Goal: Task Accomplishment & Management: Use online tool/utility

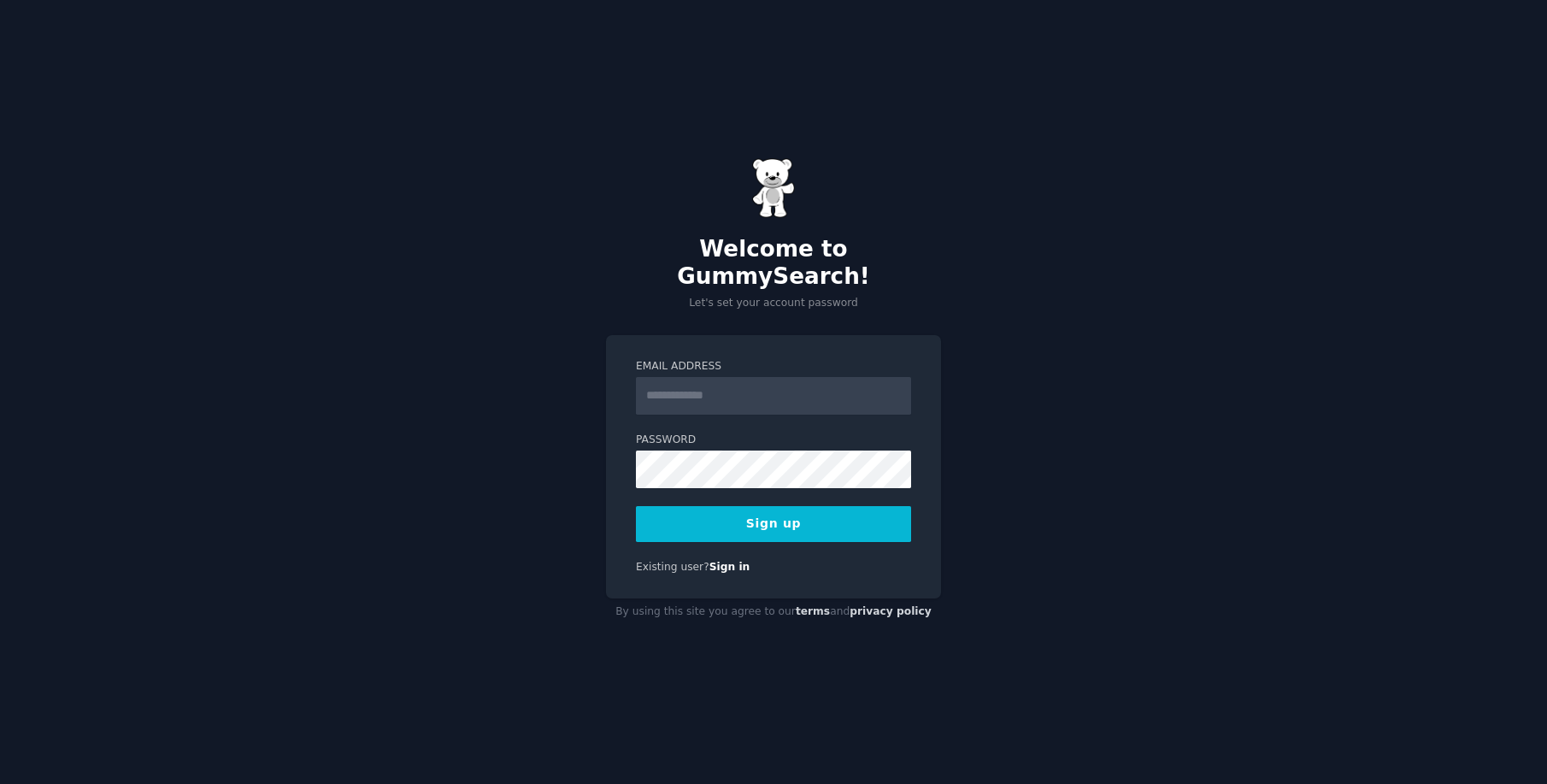
click at [745, 377] on input "Email Address" at bounding box center [773, 395] width 275 height 38
type input "**********"
click at [830, 510] on button "Sign up" at bounding box center [773, 523] width 275 height 36
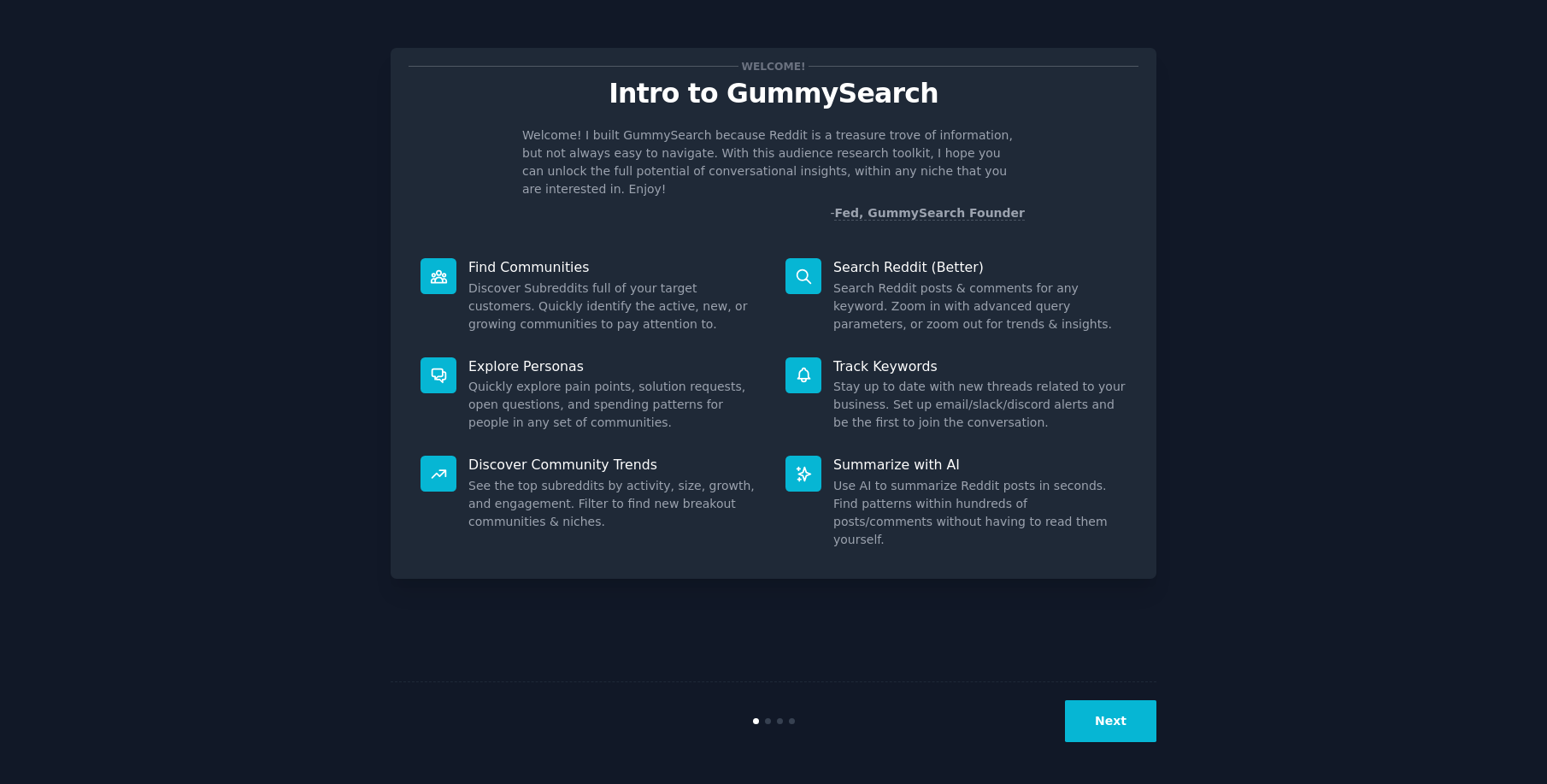
click at [1112, 725] on button "Next" at bounding box center [1110, 720] width 91 height 41
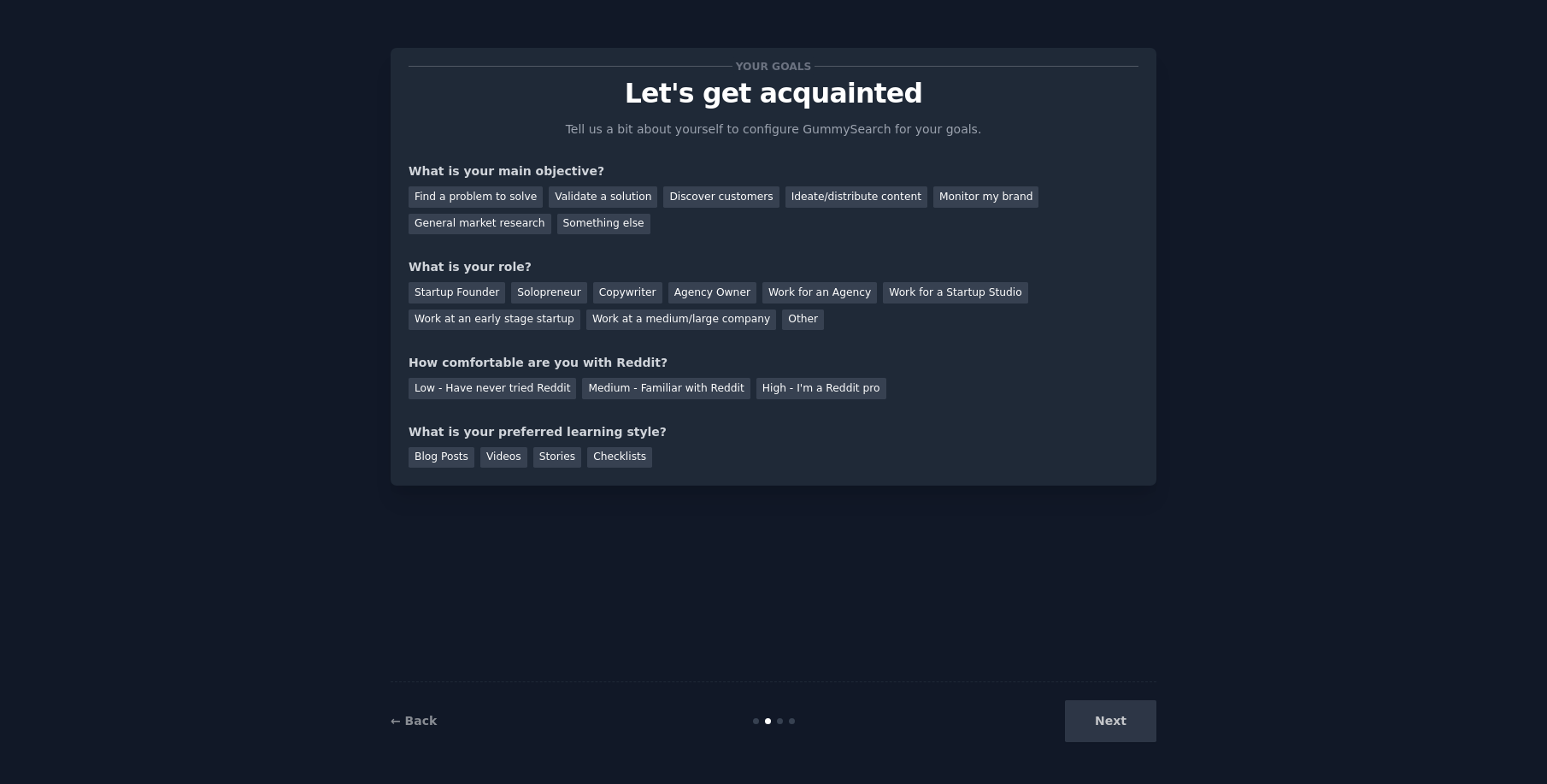
click at [1120, 726] on div "Next" at bounding box center [1028, 720] width 255 height 41
click at [467, 288] on div "Startup Founder" at bounding box center [457, 292] width 97 height 21
click at [500, 202] on div "Find a problem to solve" at bounding box center [476, 196] width 135 height 21
click at [602, 186] on div "Validate a solution" at bounding box center [604, 196] width 109 height 21
click at [1110, 734] on div "Next" at bounding box center [1028, 720] width 255 height 41
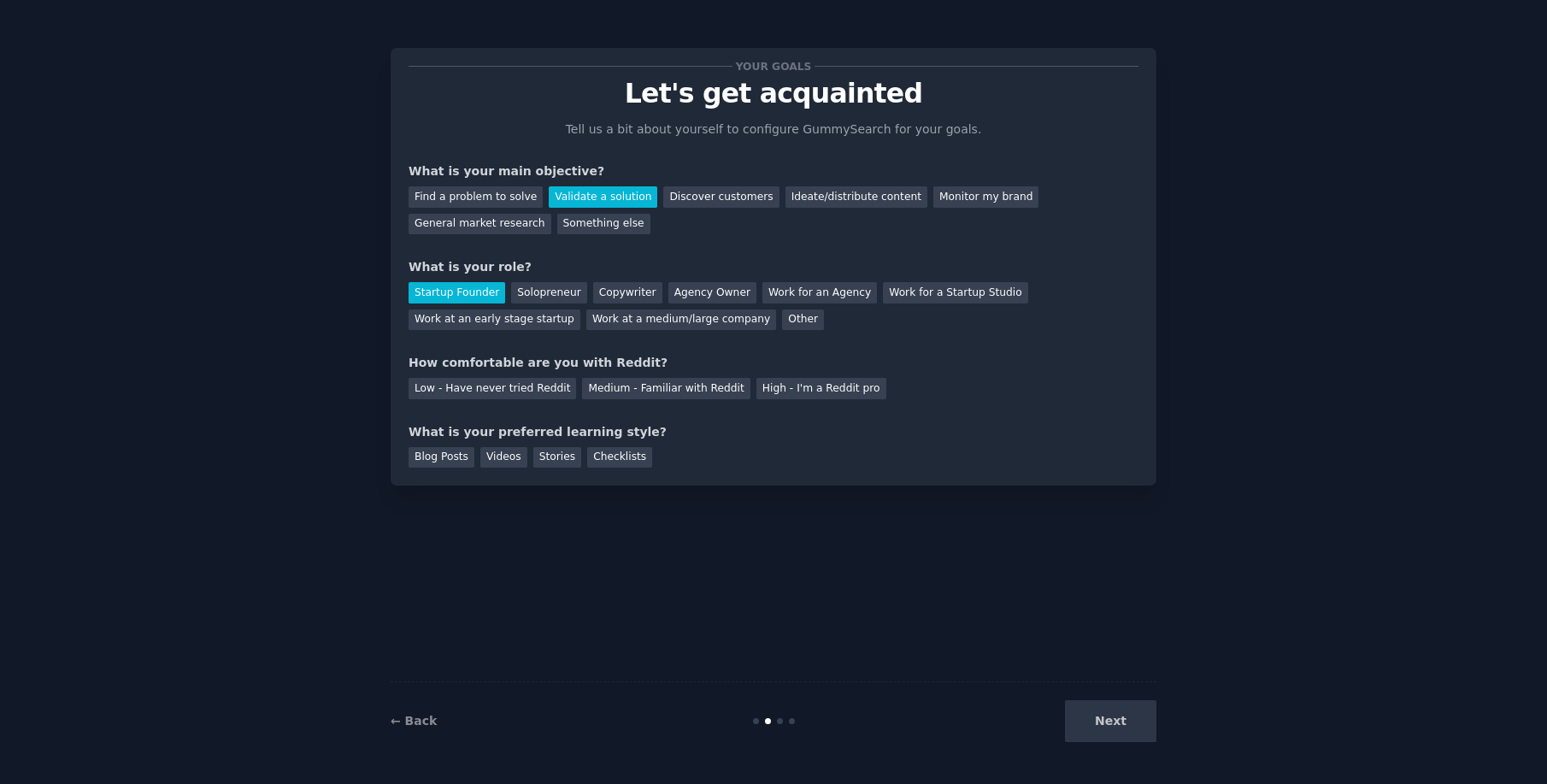
click at [1123, 726] on div "Next" at bounding box center [1028, 720] width 255 height 41
click at [668, 387] on div "Medium - Familiar with Reddit" at bounding box center [666, 388] width 168 height 21
click at [432, 456] on div "Blog Posts" at bounding box center [441, 457] width 65 height 21
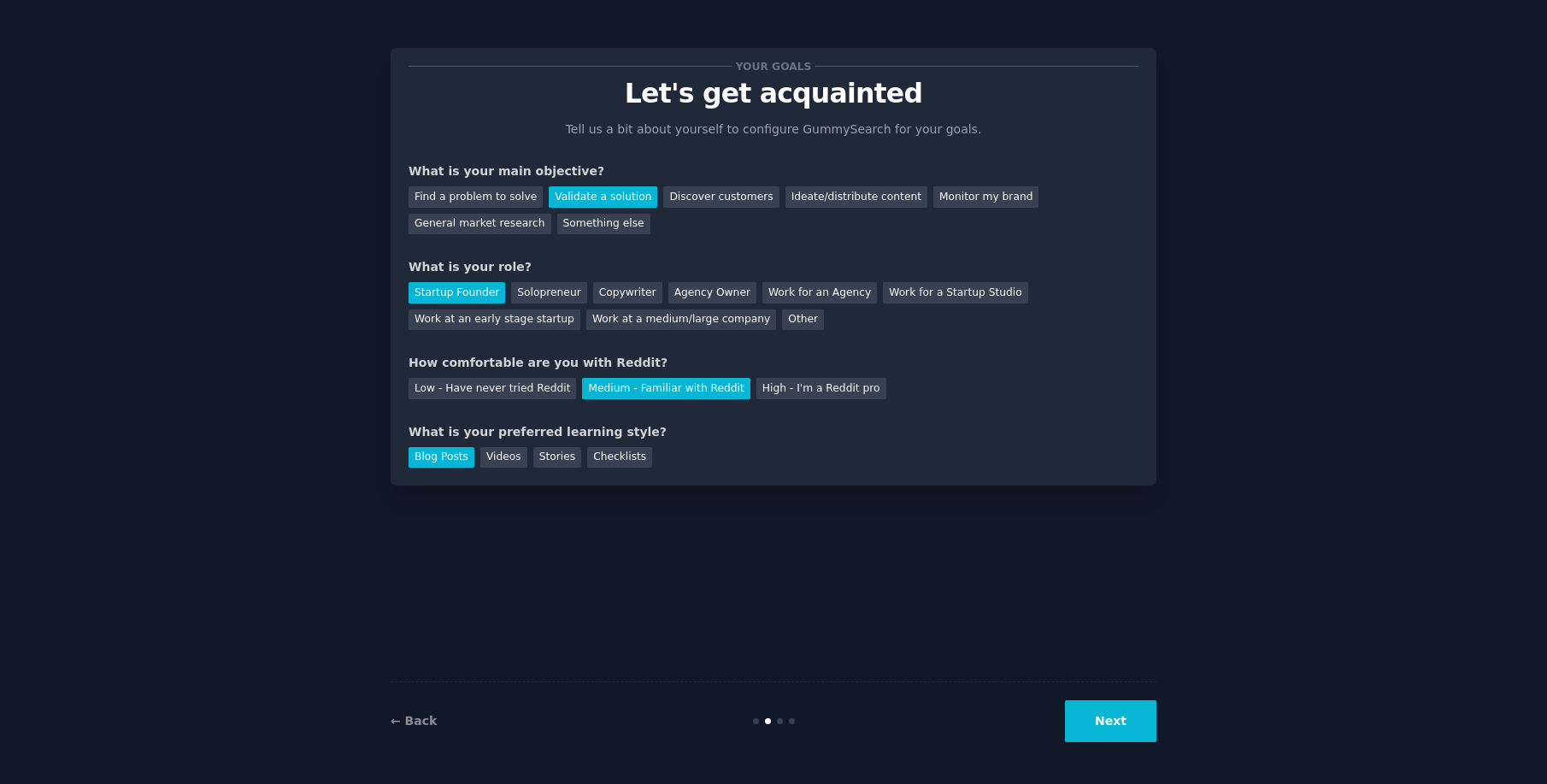
click at [486, 439] on div "What is your preferred learning style?" at bounding box center [774, 431] width 730 height 18
drag, startPoint x: 512, startPoint y: 470, endPoint x: 512, endPoint y: 458, distance: 12.0
click at [512, 470] on div "Your goals Let's get acquainted Tell us a bit about yourself to configure Gummy…" at bounding box center [773, 266] width 766 height 438
drag, startPoint x: 512, startPoint y: 456, endPoint x: 580, endPoint y: 480, distance: 72.1
click at [512, 456] on div "Videos" at bounding box center [503, 457] width 47 height 21
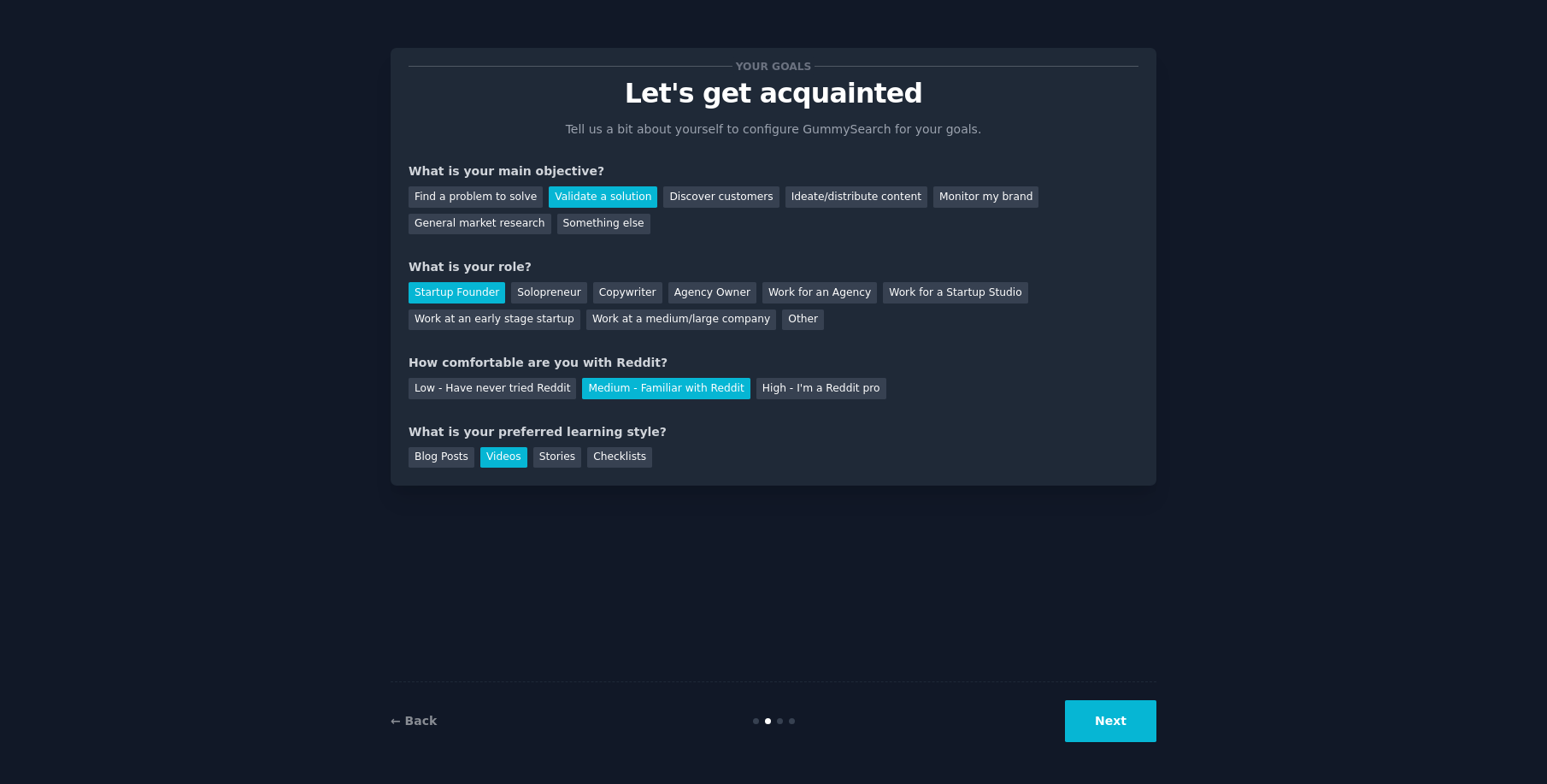
click at [1131, 727] on button "Next" at bounding box center [1110, 720] width 91 height 41
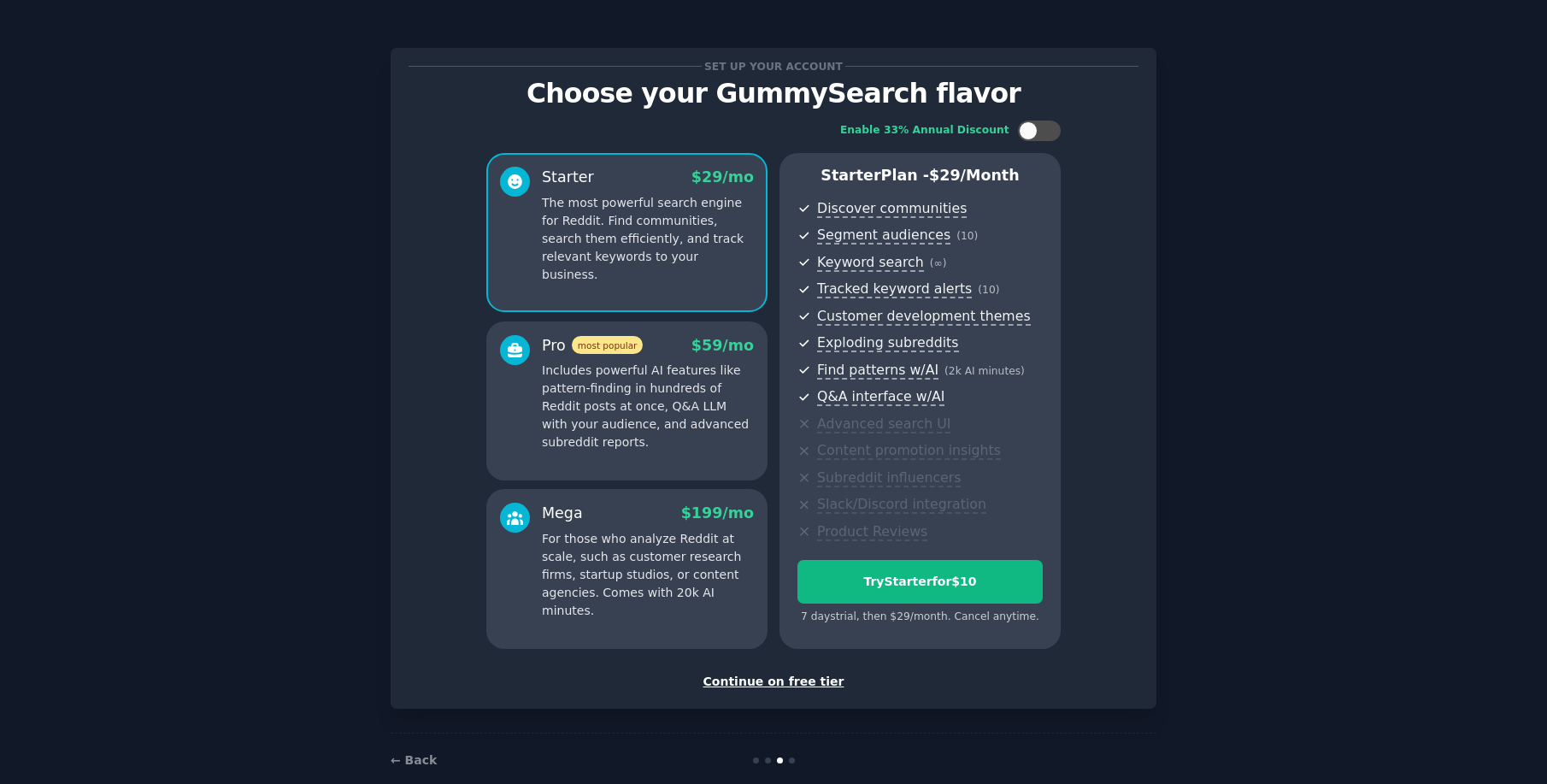
click at [791, 684] on div "Continue on free tier" at bounding box center [774, 681] width 730 height 18
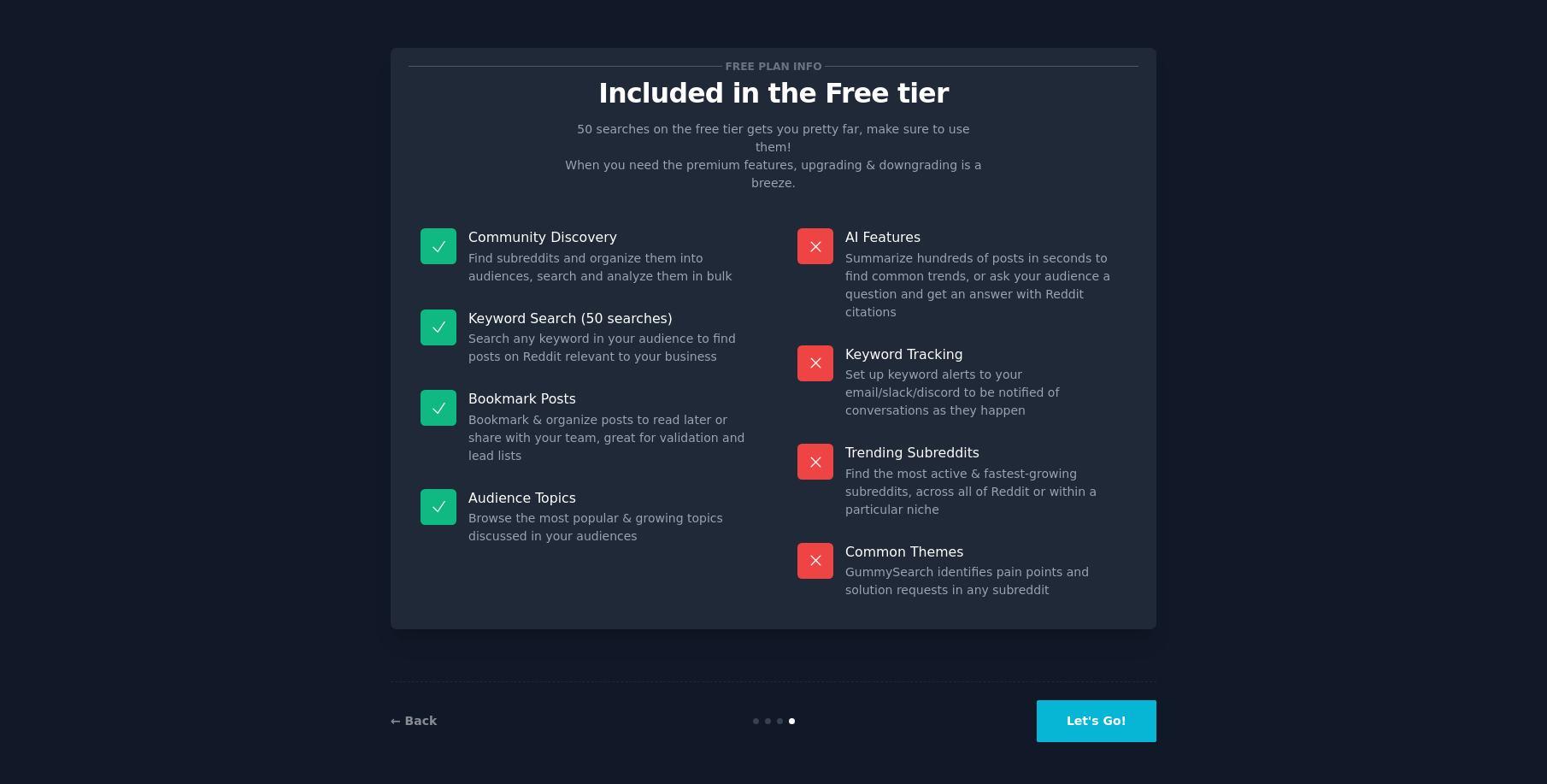
click at [1108, 718] on button "Let's Go!" at bounding box center [1097, 720] width 120 height 41
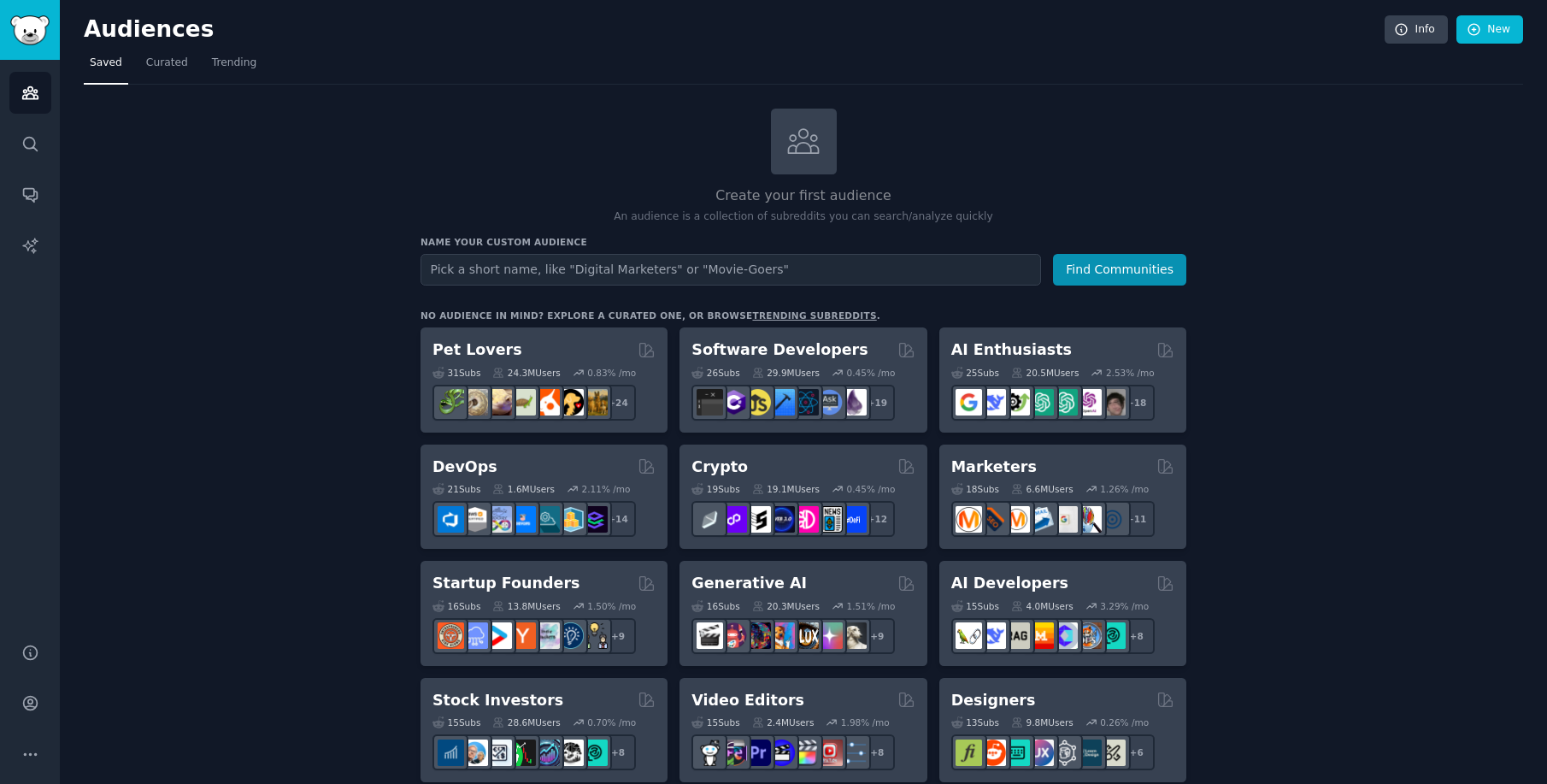
drag, startPoint x: 328, startPoint y: 205, endPoint x: 78, endPoint y: 111, distance: 267.1
click at [25, 88] on icon "Sidebar" at bounding box center [29, 92] width 18 height 18
click at [526, 276] on input "text" at bounding box center [732, 270] width 621 height 31
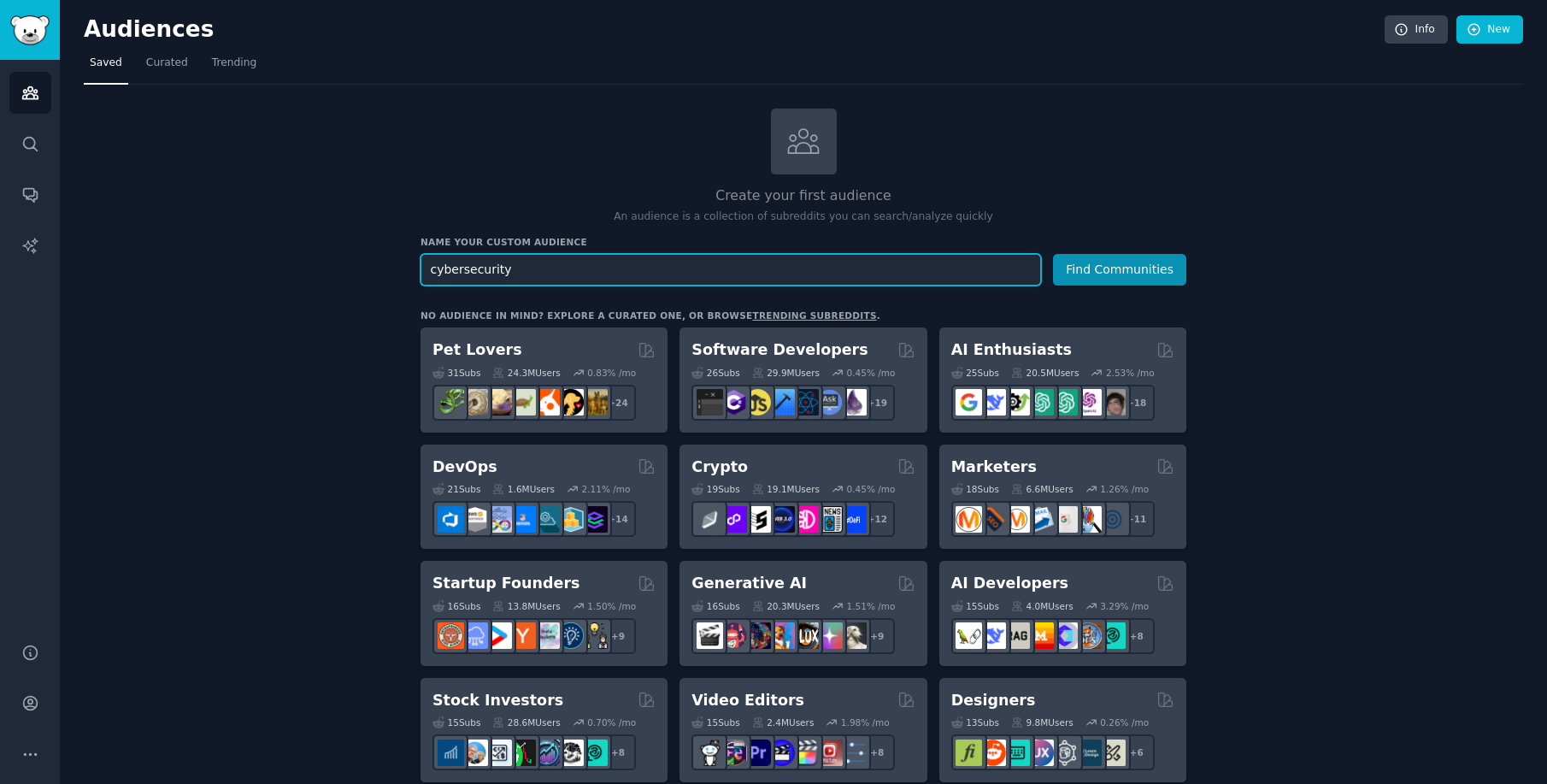
type input "cybersecurity"
click at [1053, 254] on button "Find Communities" at bounding box center [1119, 270] width 134 height 31
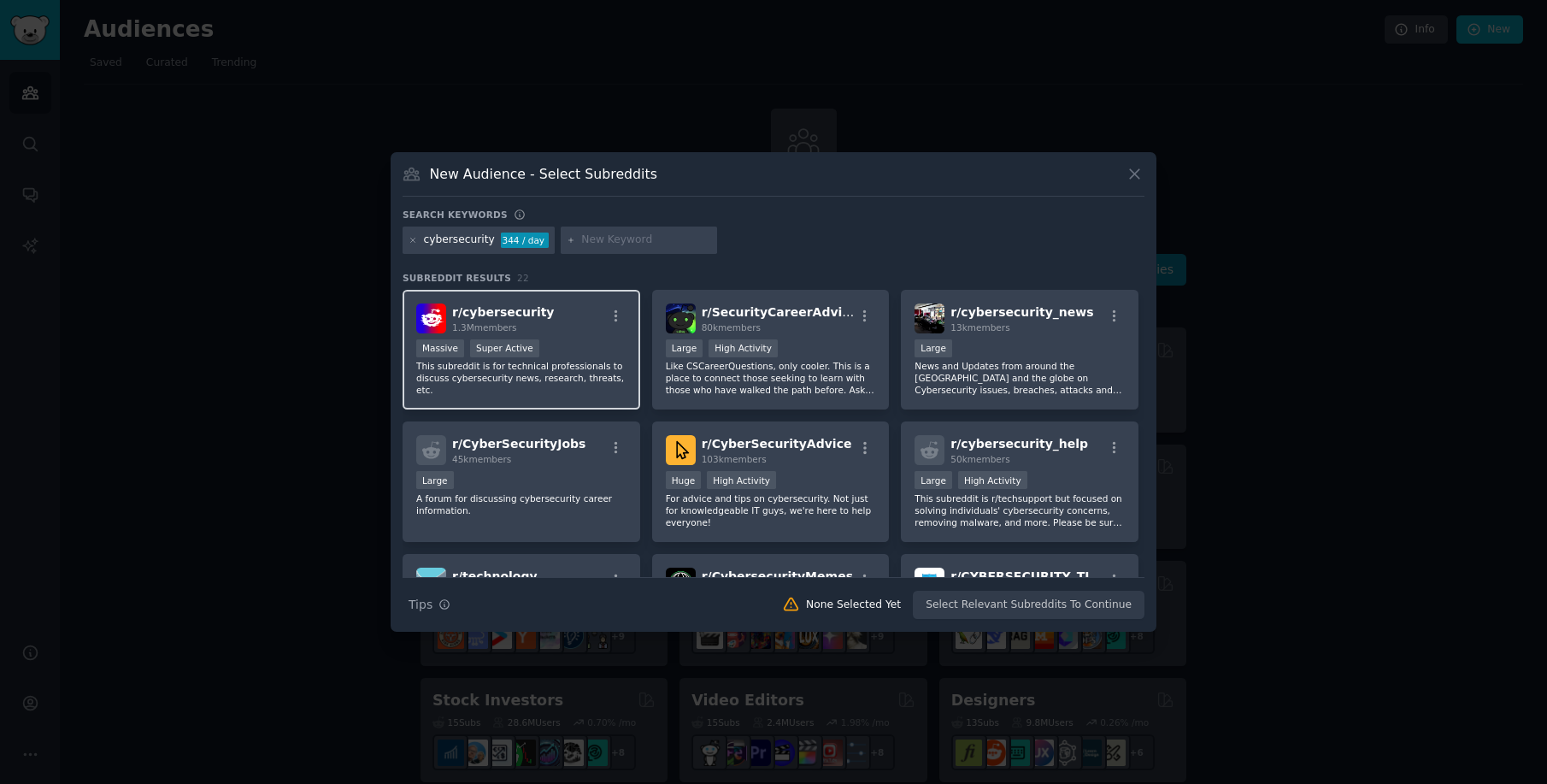
click at [529, 326] on div "1.3M members" at bounding box center [503, 327] width 102 height 12
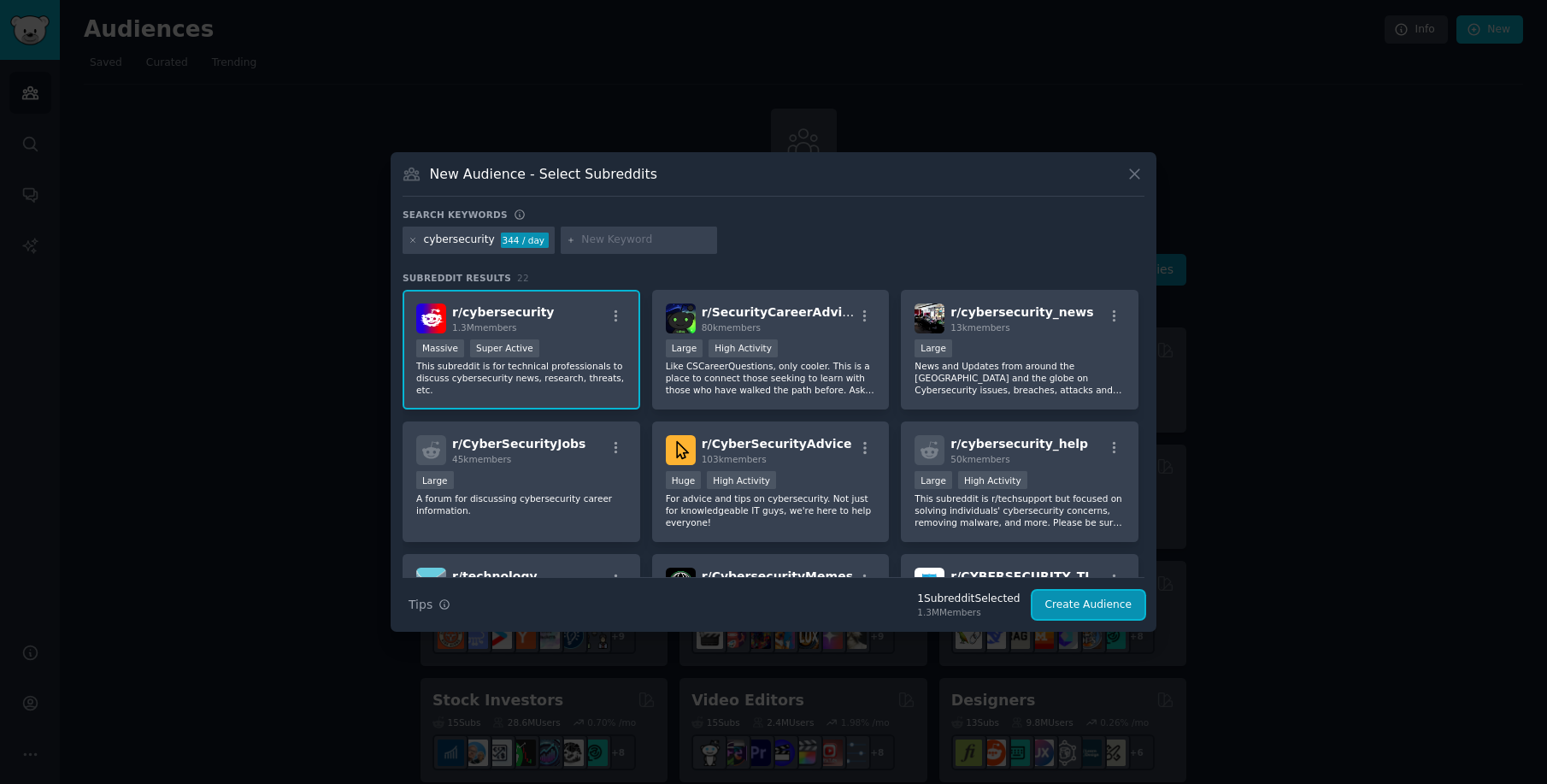
click at [1099, 602] on button "Create Audience" at bounding box center [1089, 605] width 112 height 29
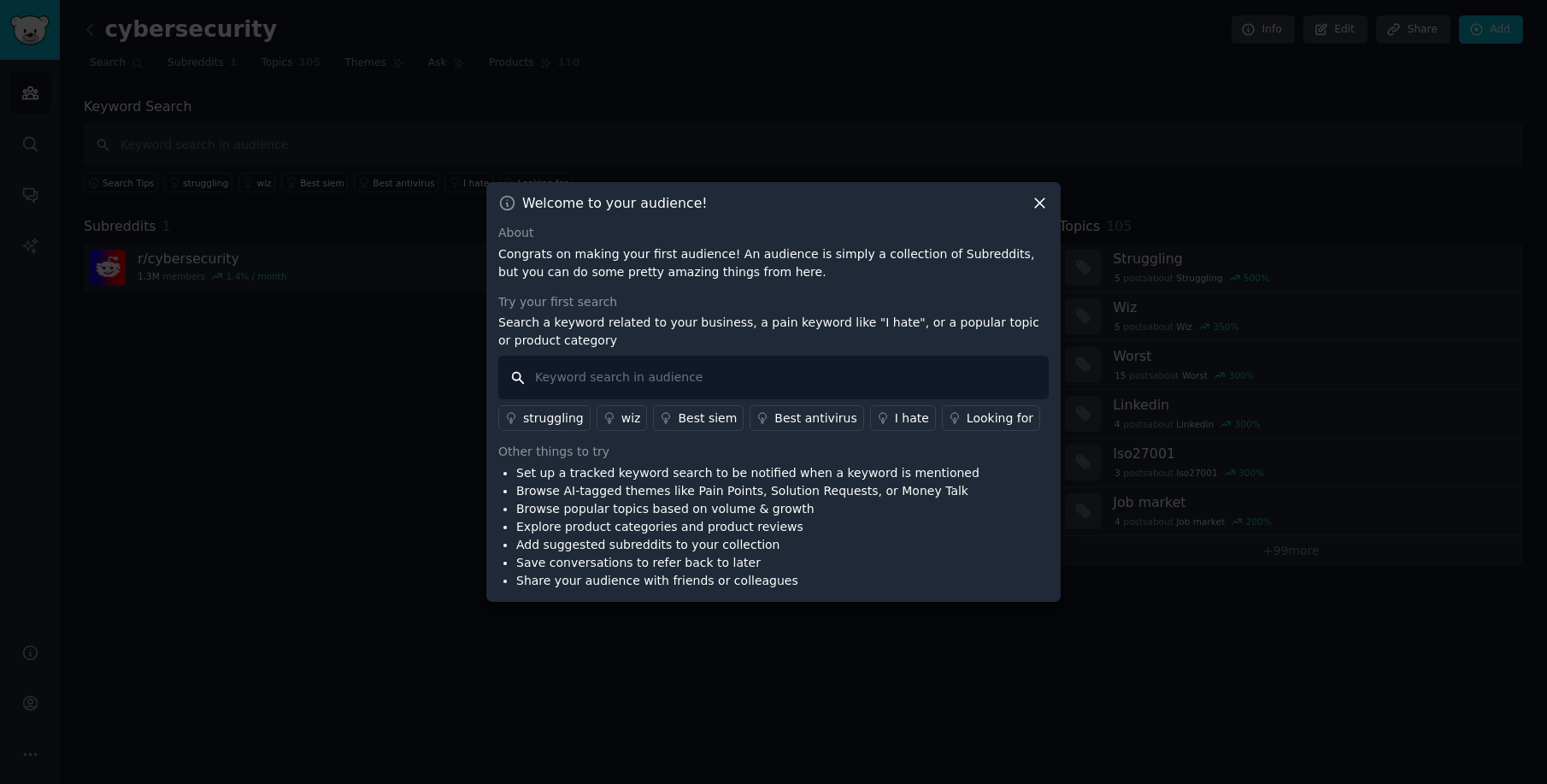
click at [585, 378] on input "text" at bounding box center [774, 377] width 551 height 43
type input "sales"
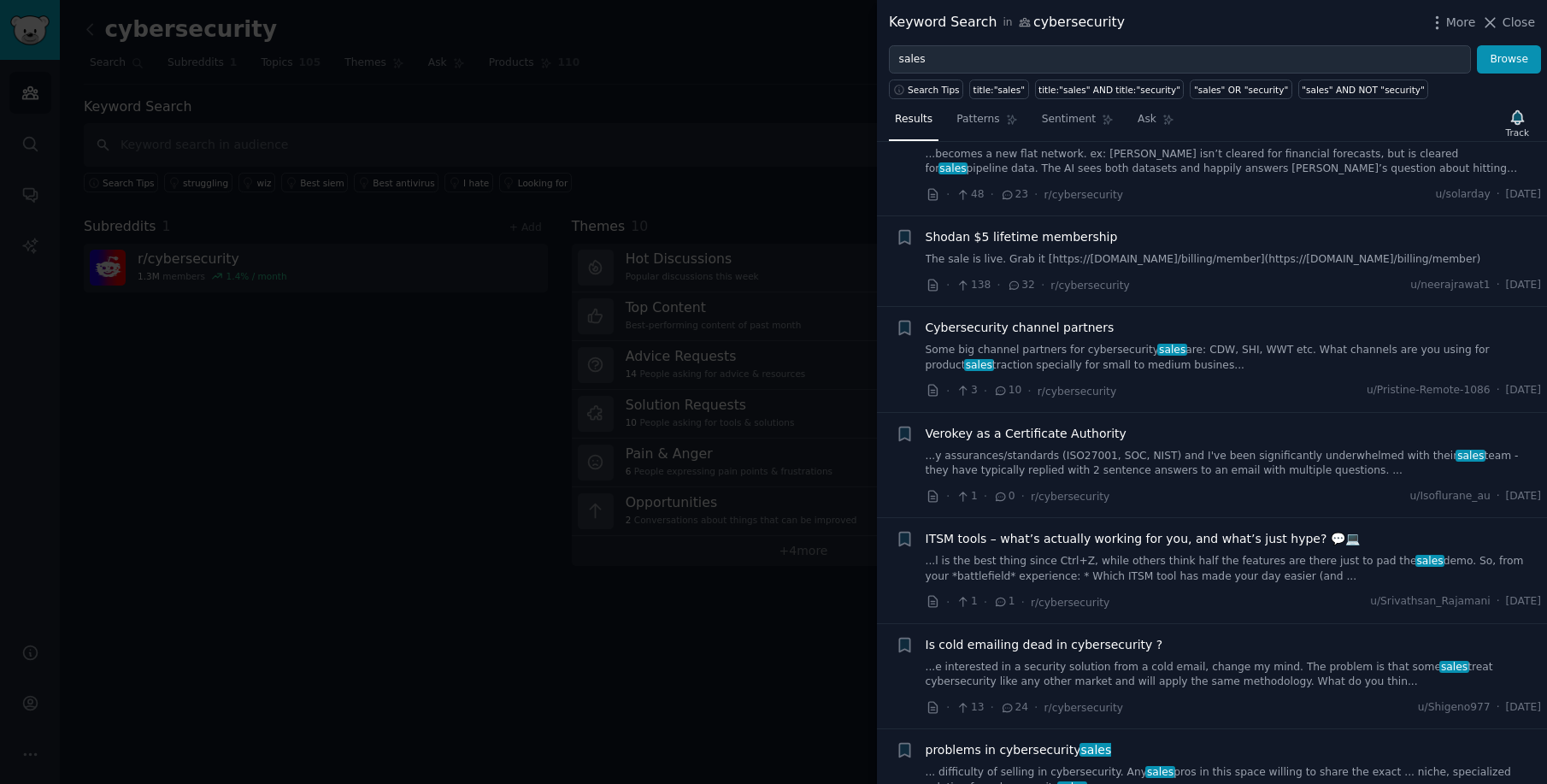
scroll to position [482, 0]
click at [1198, 668] on link "...e interested in a security solution from a cold email, change my mind. The p…" at bounding box center [1234, 673] width 616 height 29
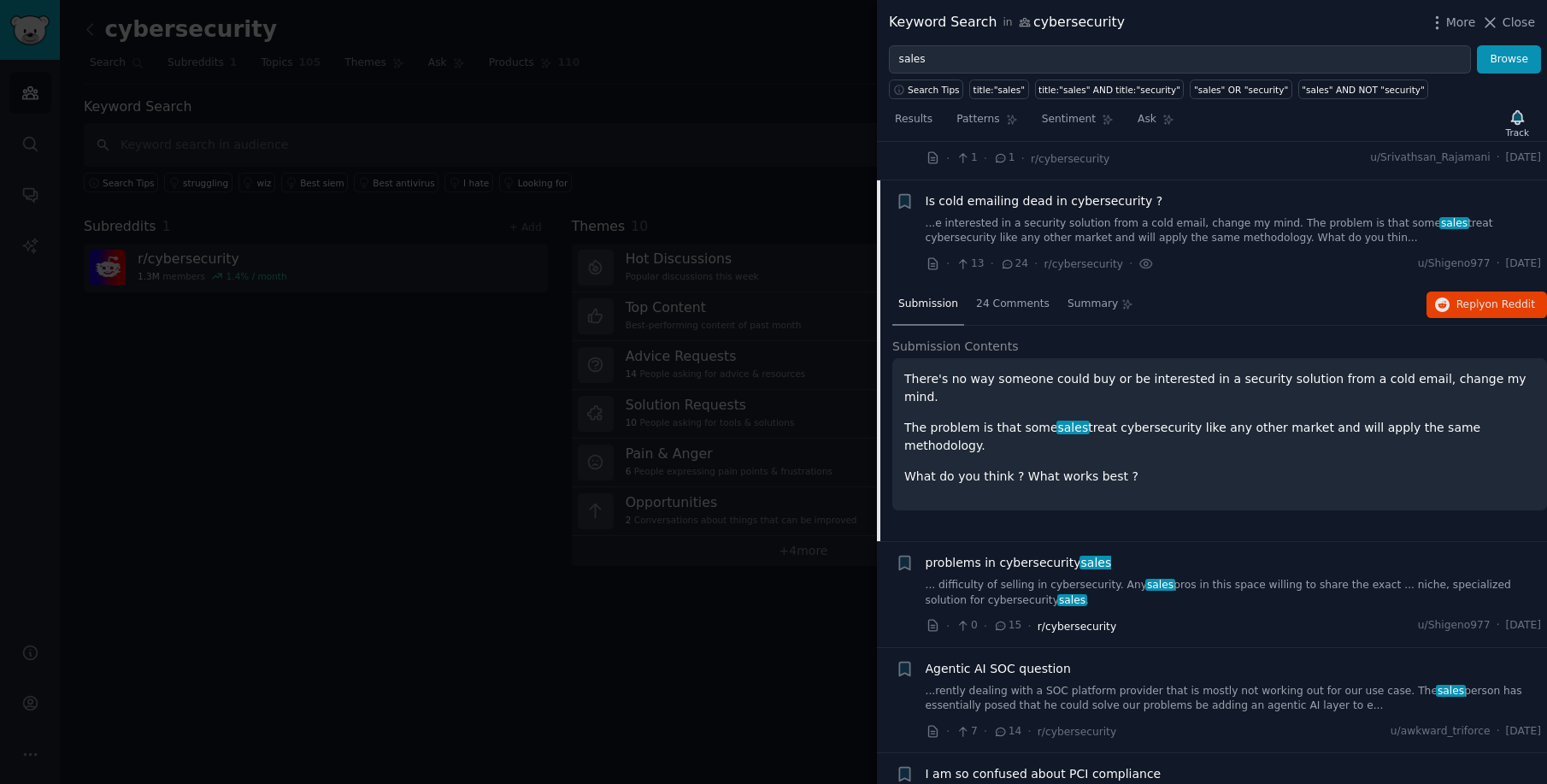
scroll to position [963, 0]
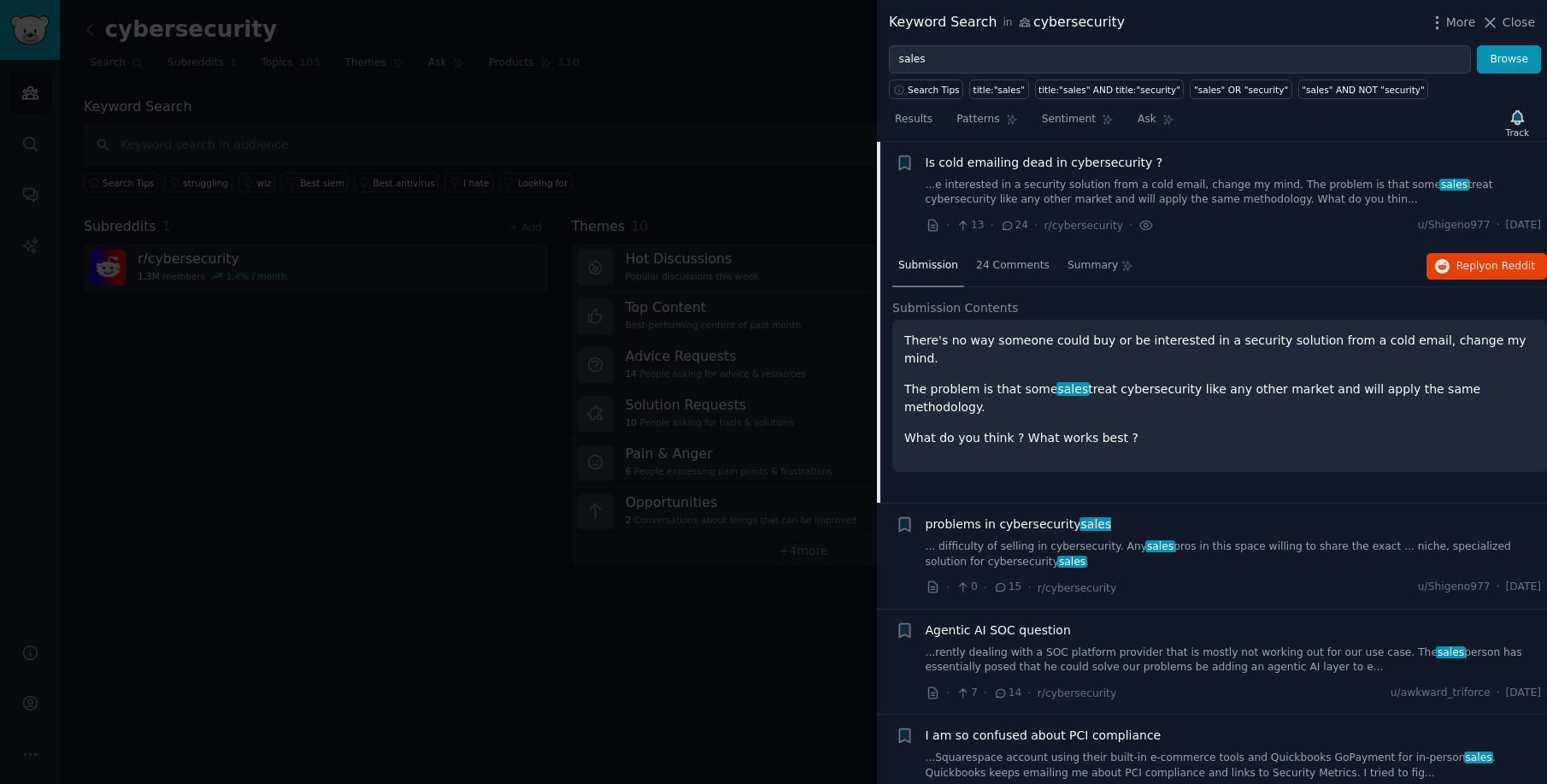
click at [1026, 160] on span "Is cold emailing dead in cybersecurity ?" at bounding box center [1045, 162] width 238 height 18
click at [1493, 264] on span "on Reddit" at bounding box center [1511, 265] width 50 height 12
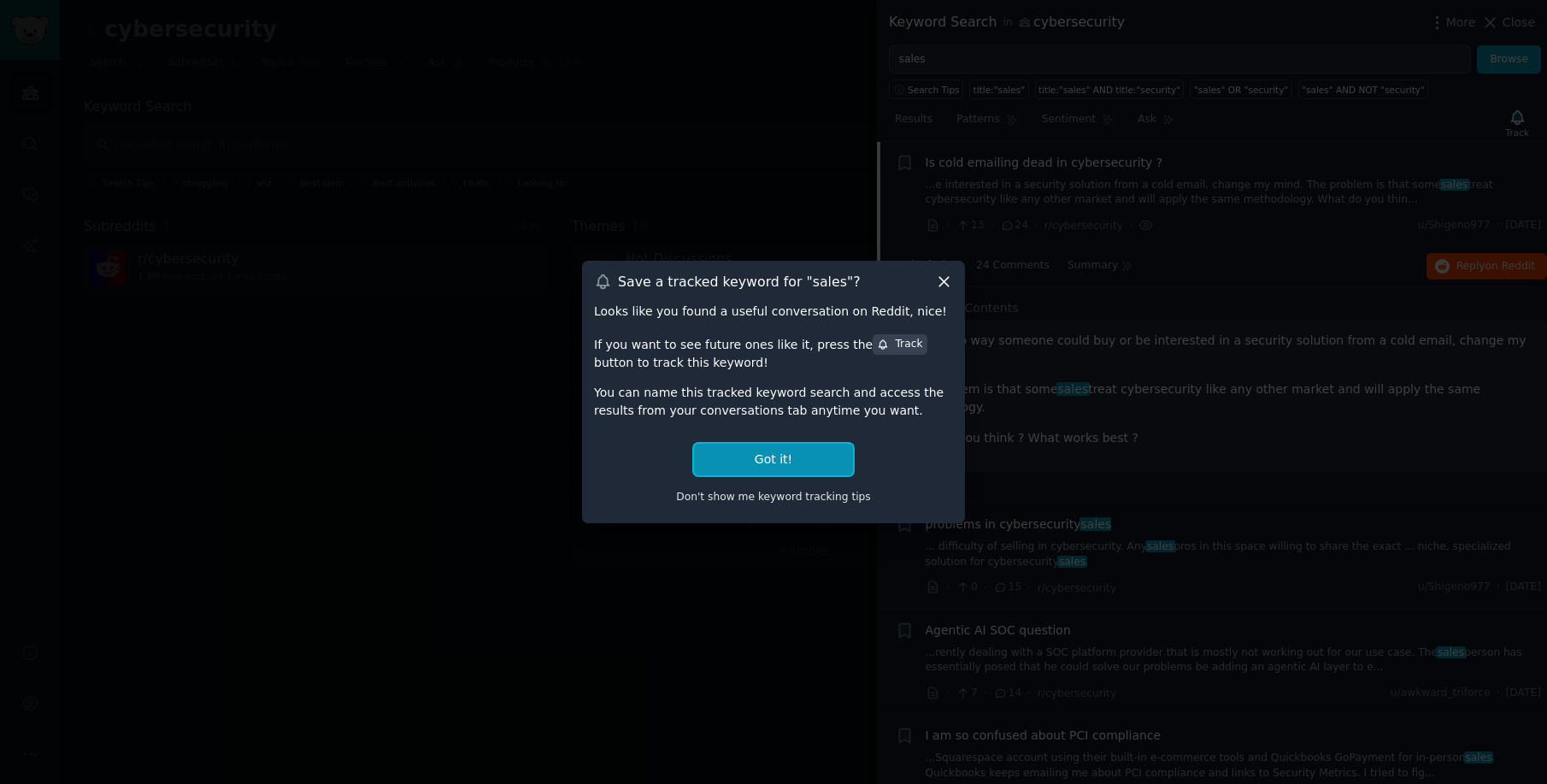
drag, startPoint x: 800, startPoint y: 455, endPoint x: 819, endPoint y: 431, distance: 30.6
click at [800, 455] on button "Got it!" at bounding box center [773, 460] width 159 height 31
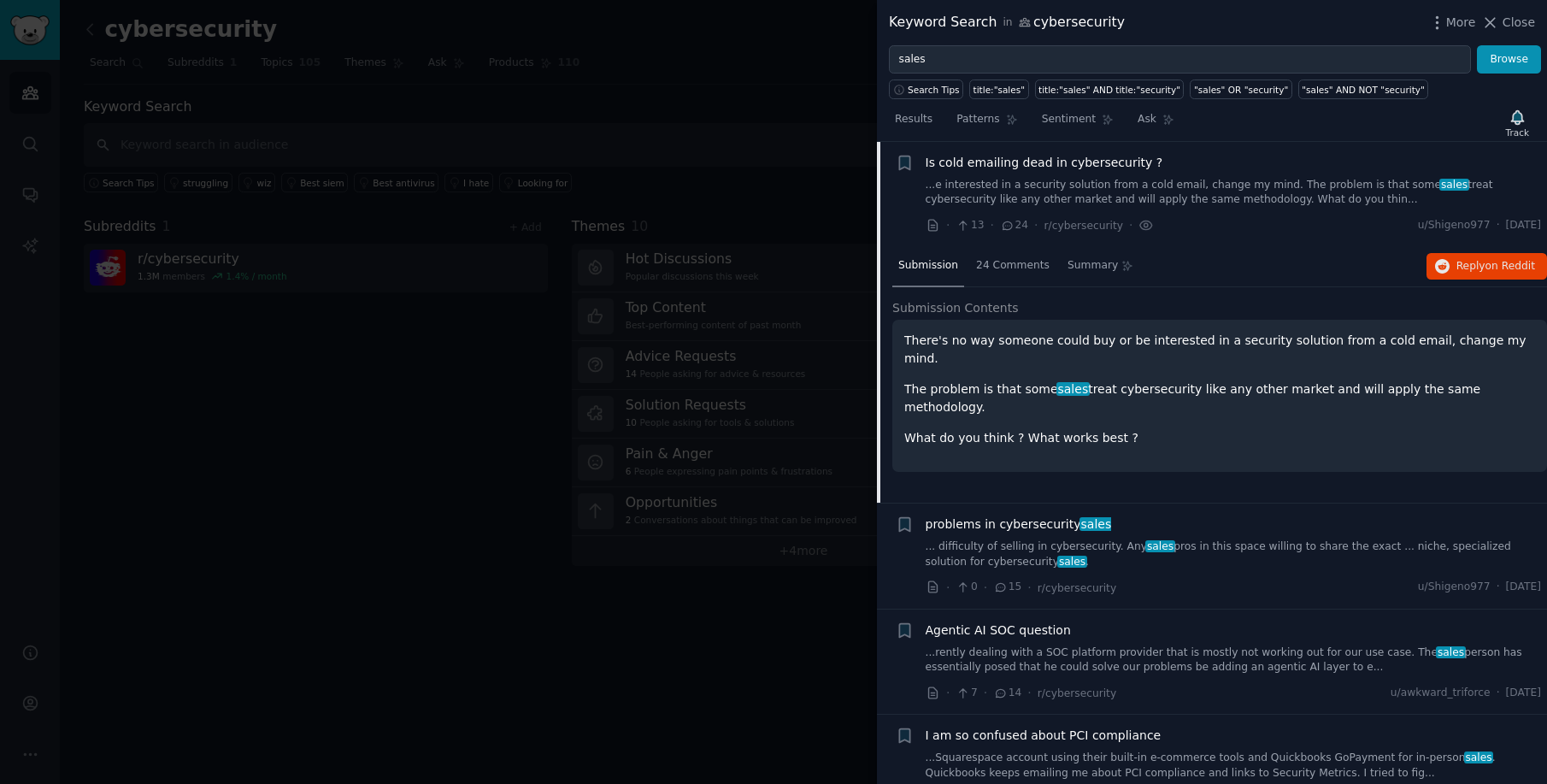
click at [617, 156] on div at bounding box center [773, 392] width 1547 height 784
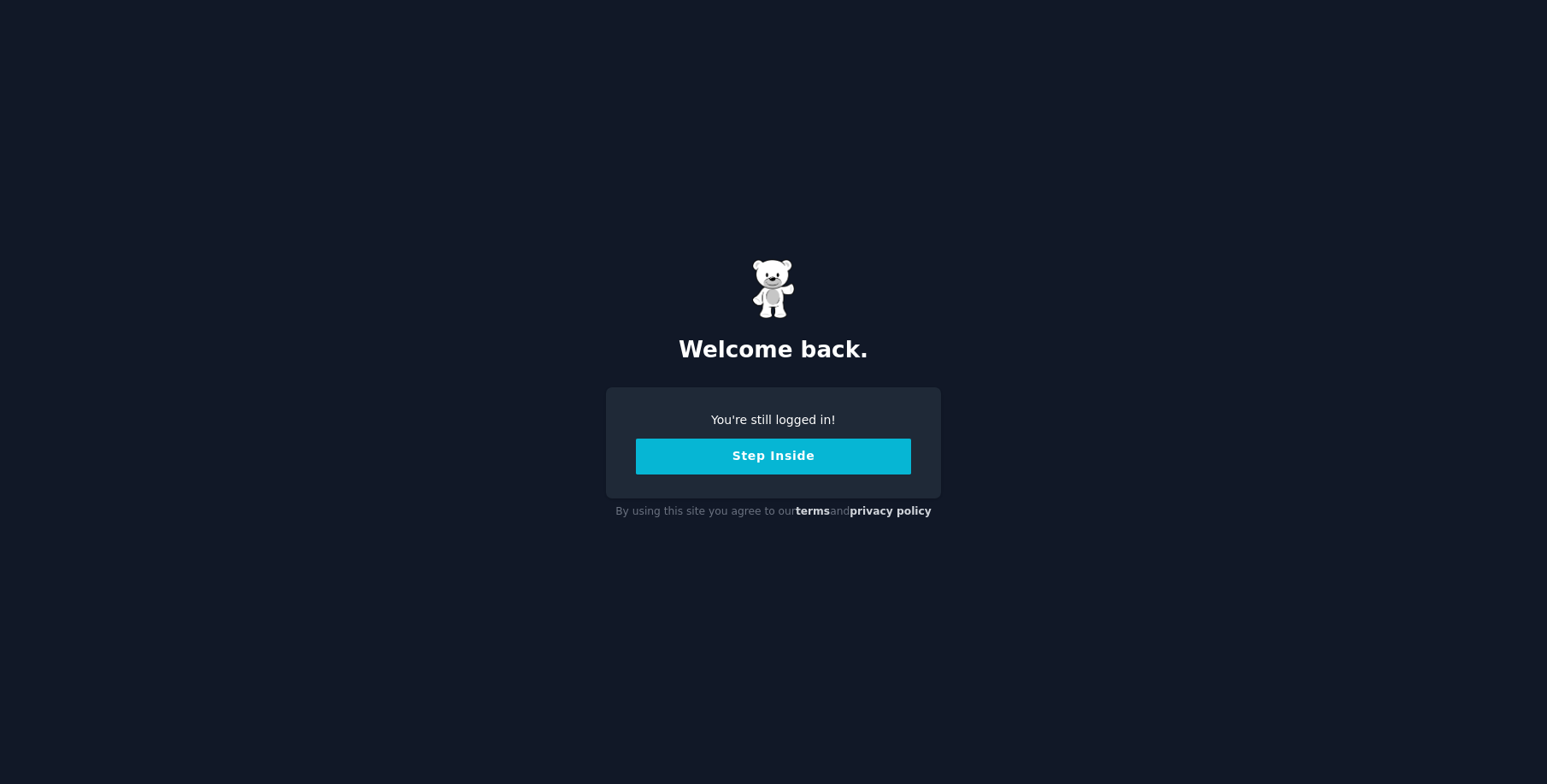
click at [791, 458] on button "Step Inside" at bounding box center [773, 456] width 275 height 36
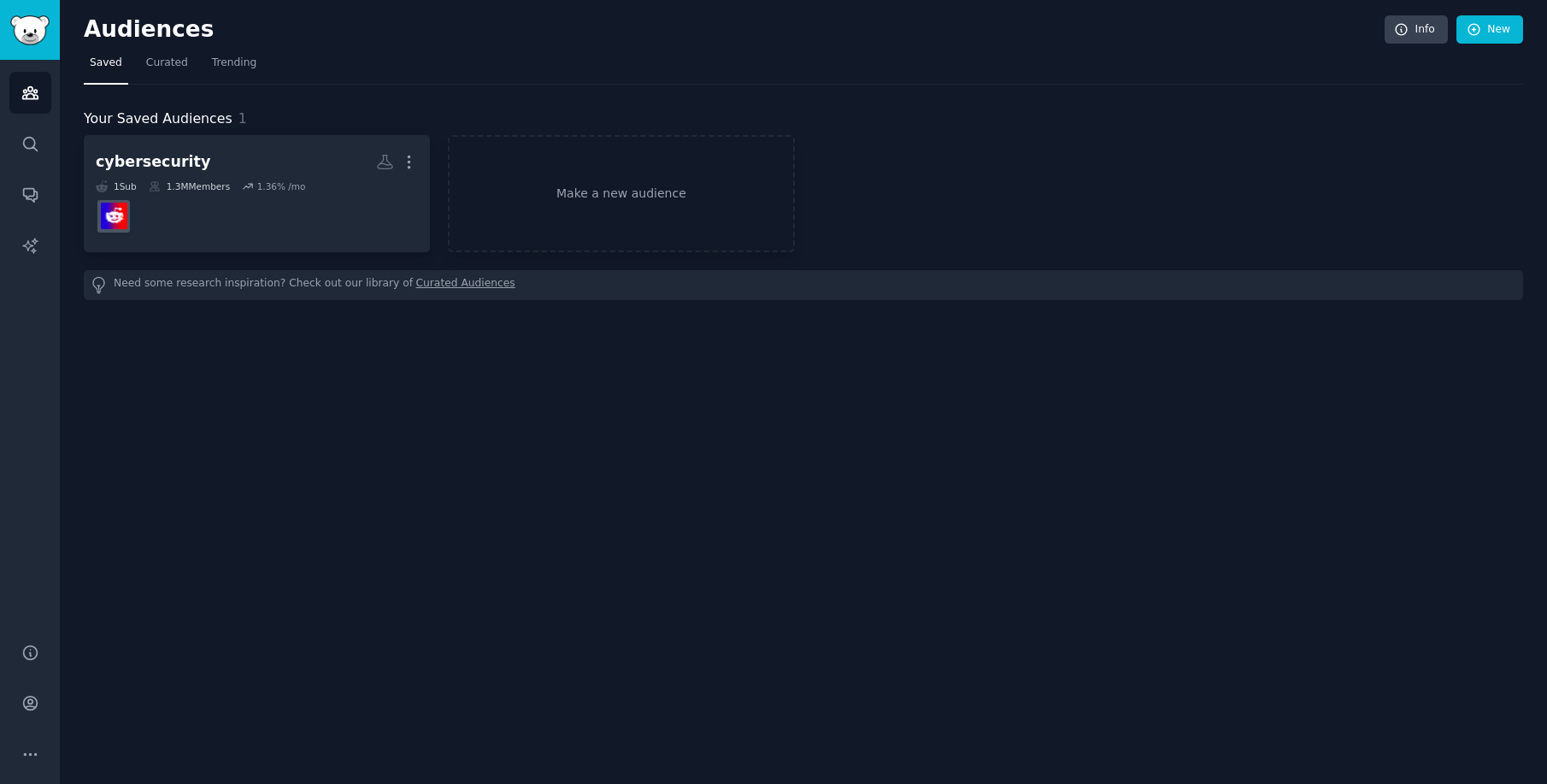
click at [782, 76] on nav "Saved Curated Trending" at bounding box center [803, 67] width 1440 height 35
click at [28, 708] on icon "Sidebar" at bounding box center [29, 702] width 18 height 18
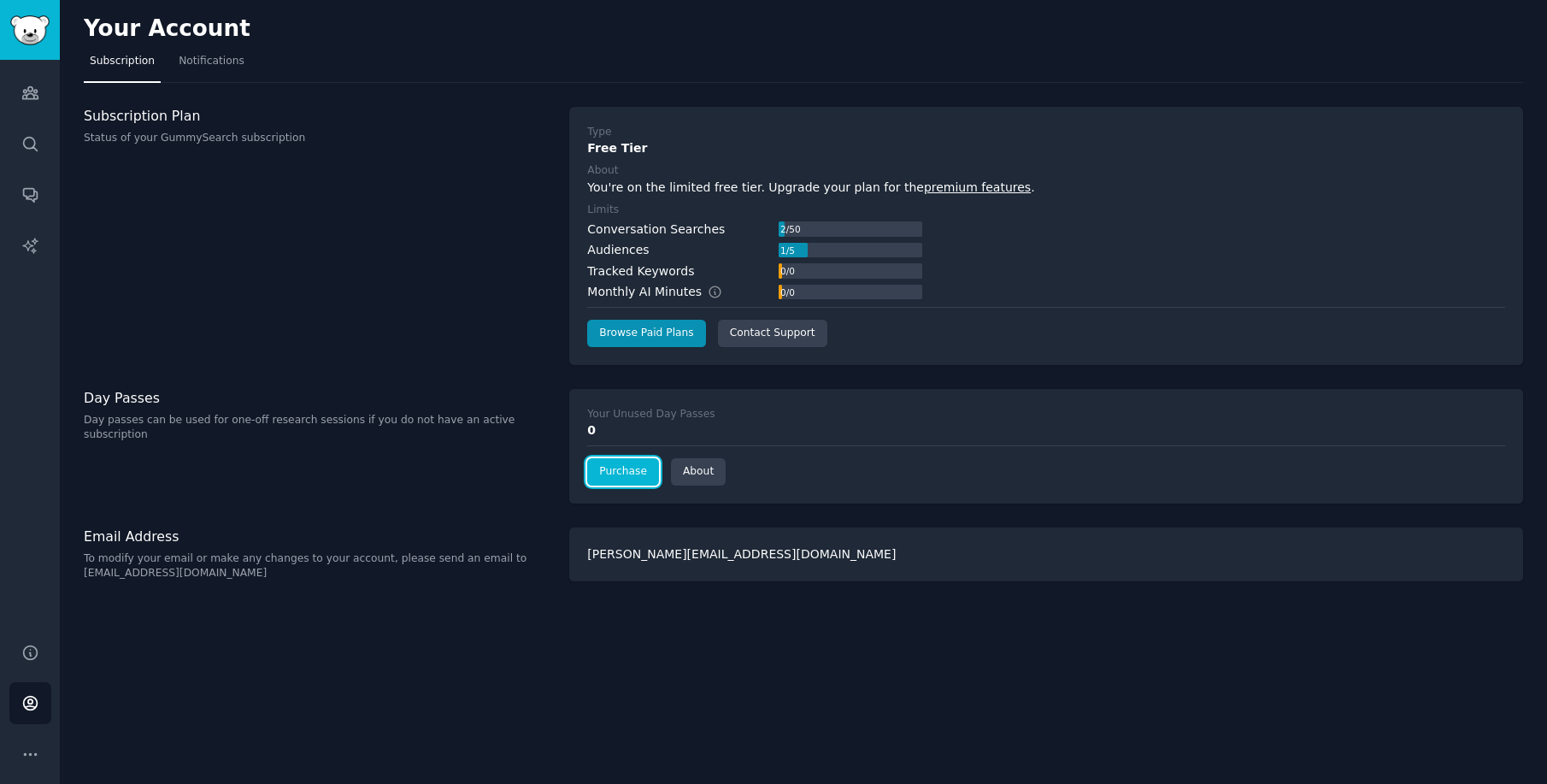
click at [605, 467] on link "Purchase" at bounding box center [623, 472] width 72 height 28
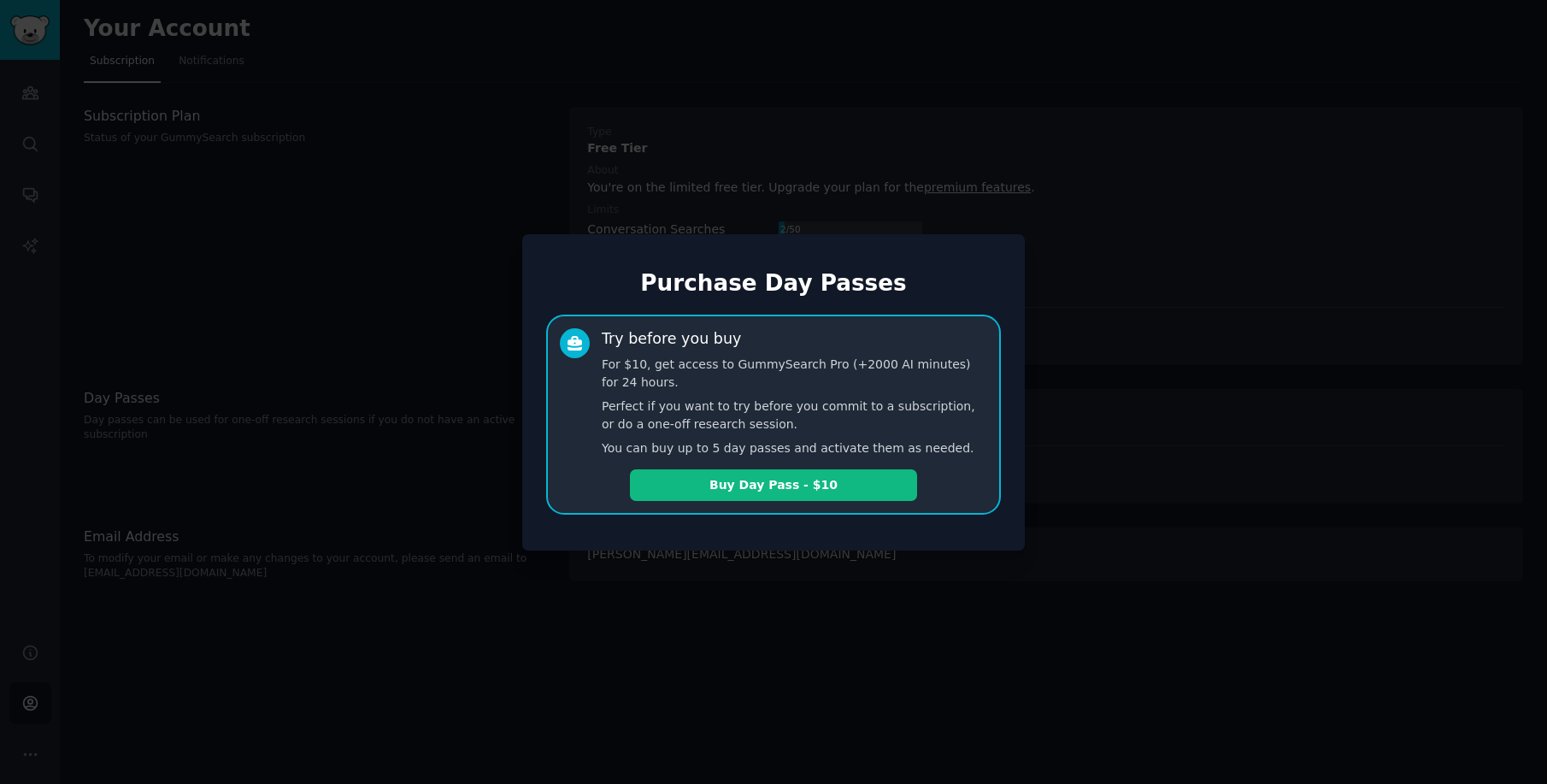
click at [374, 267] on div at bounding box center [773, 392] width 1547 height 784
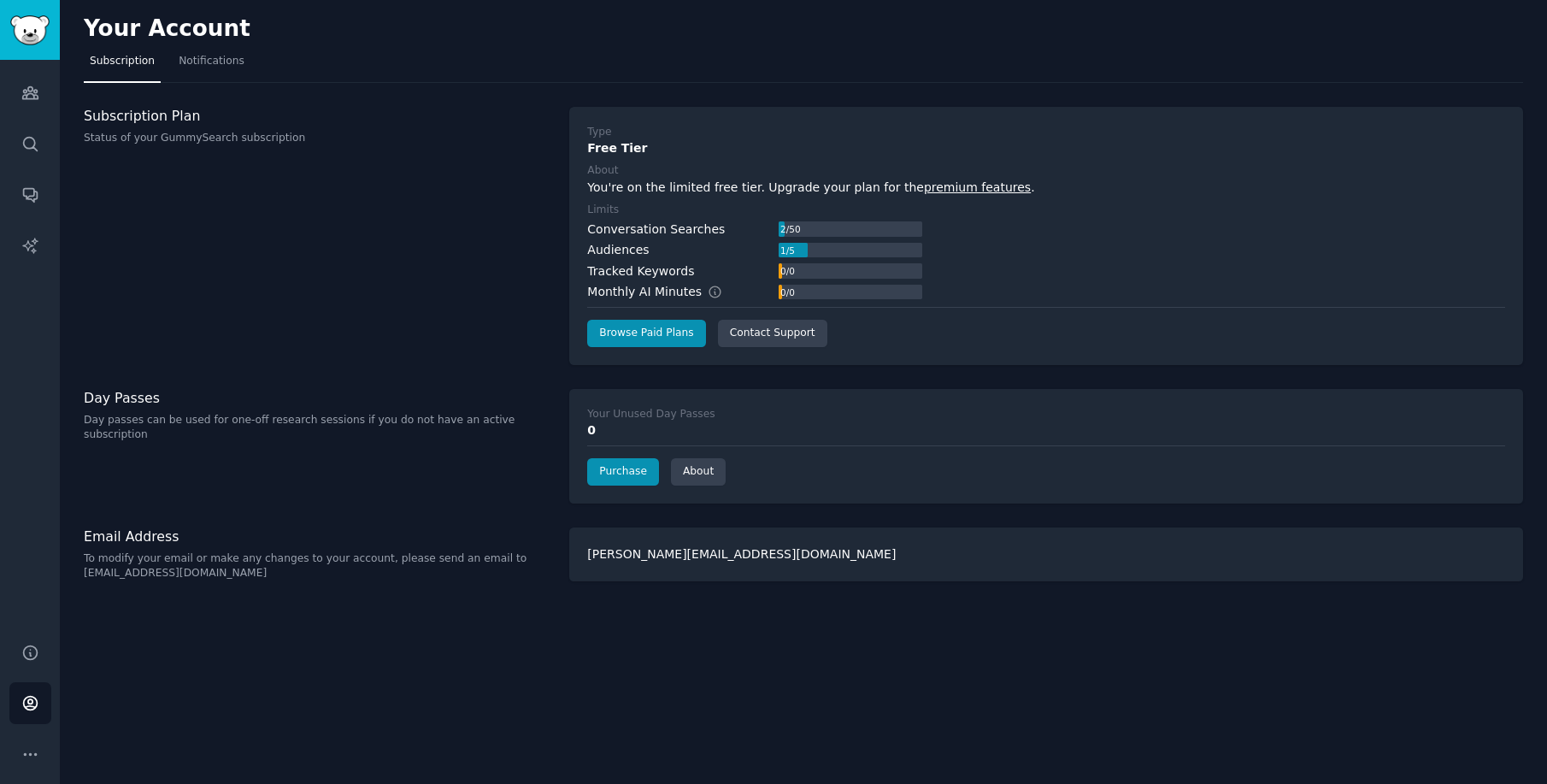
click at [111, 66] on span "Subscription" at bounding box center [122, 61] width 65 height 16
click at [25, 90] on icon "Sidebar" at bounding box center [29, 93] width 16 height 12
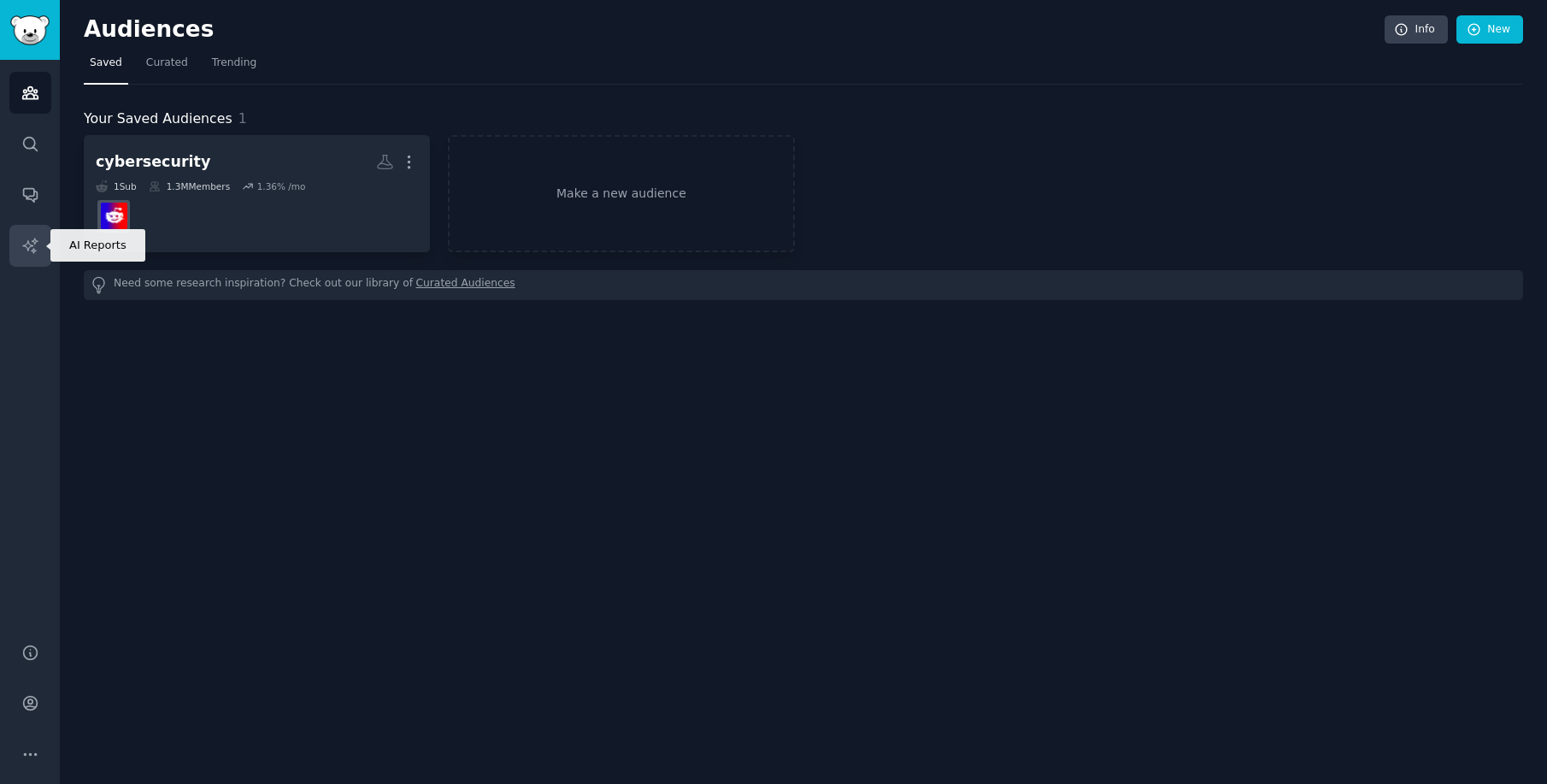
click at [31, 255] on link "AI Reports" at bounding box center [29, 245] width 41 height 41
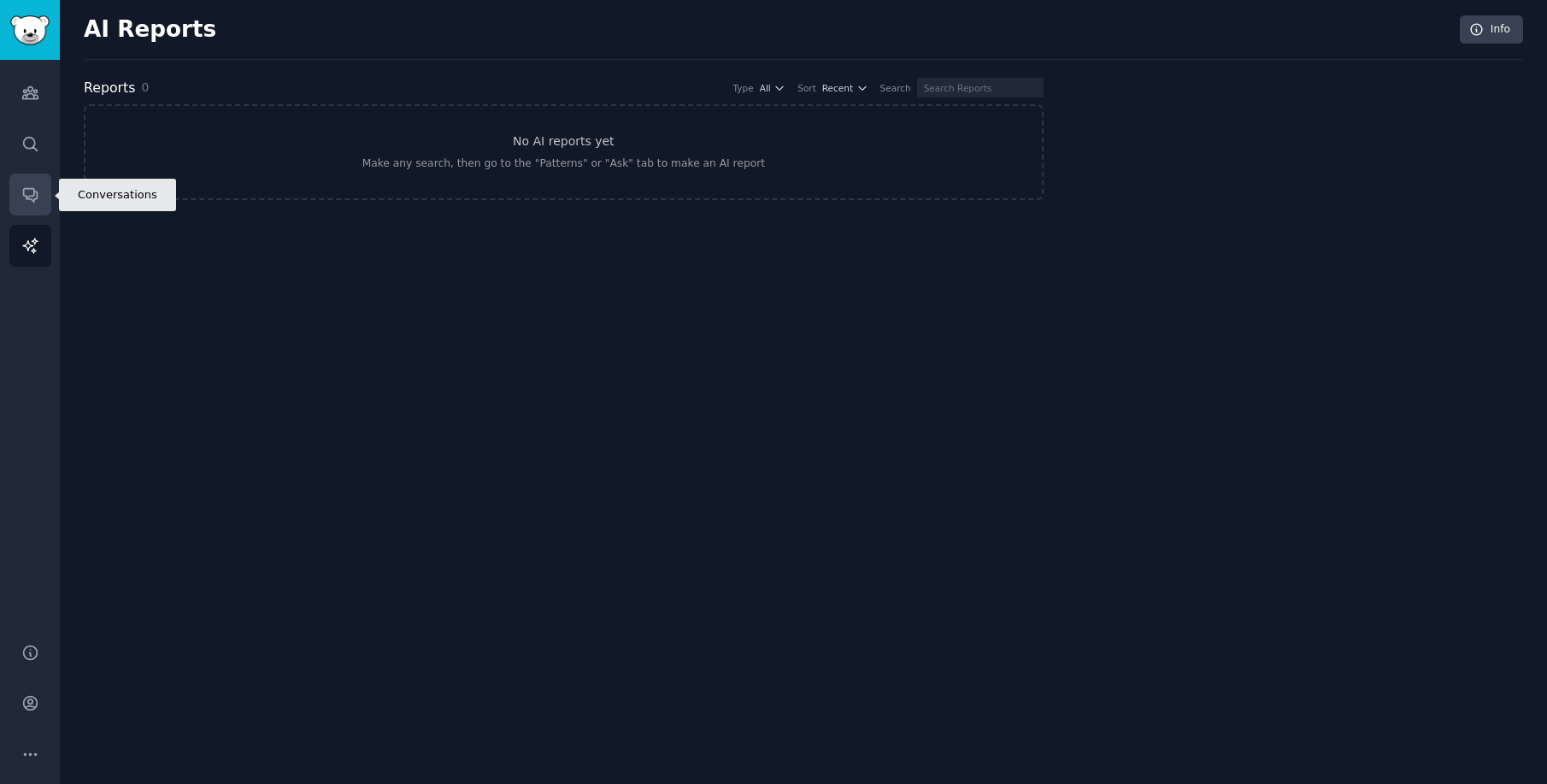
click at [26, 189] on icon "Sidebar" at bounding box center [29, 195] width 14 height 14
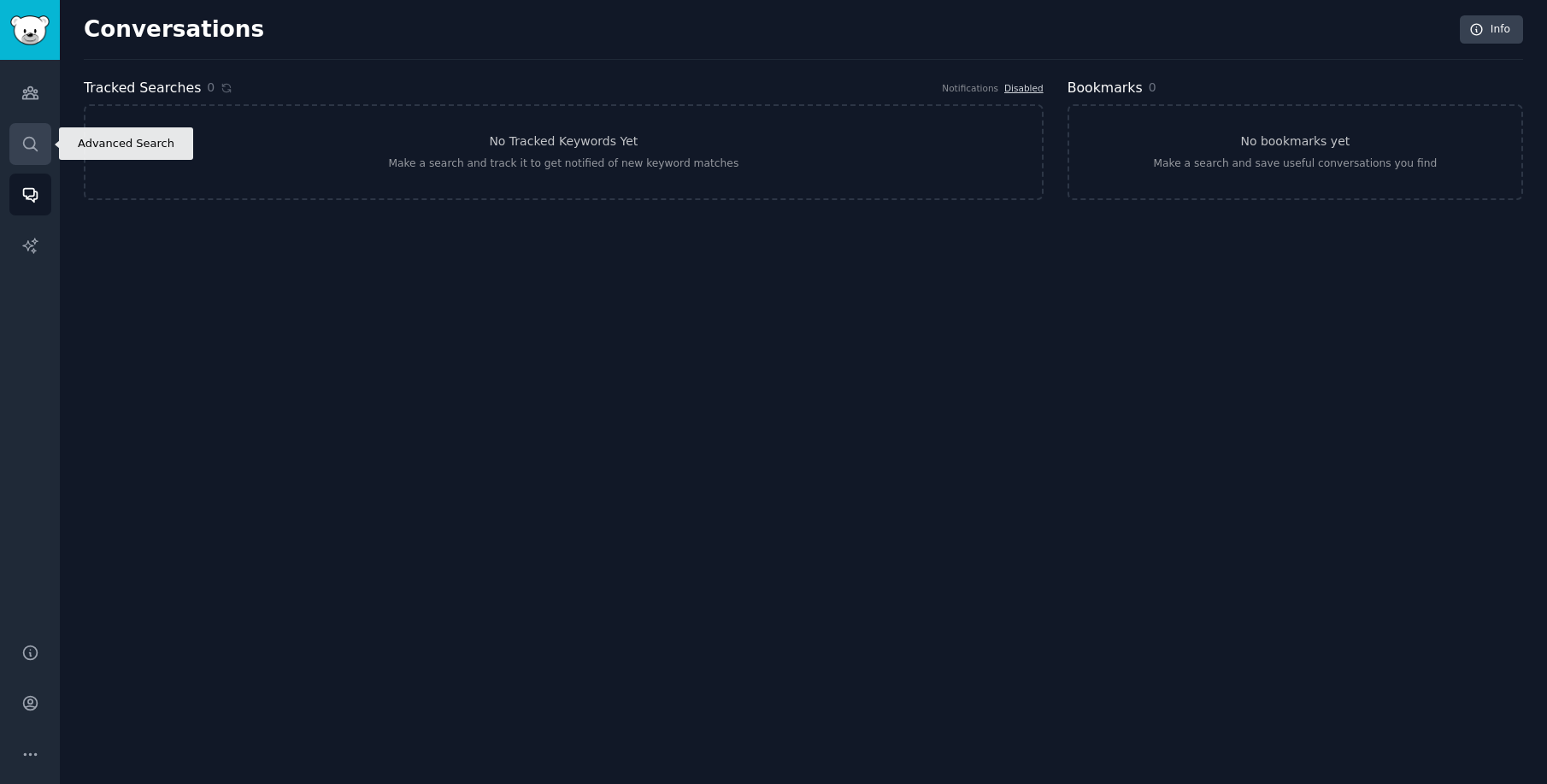
click at [25, 145] on icon "Sidebar" at bounding box center [29, 144] width 18 height 18
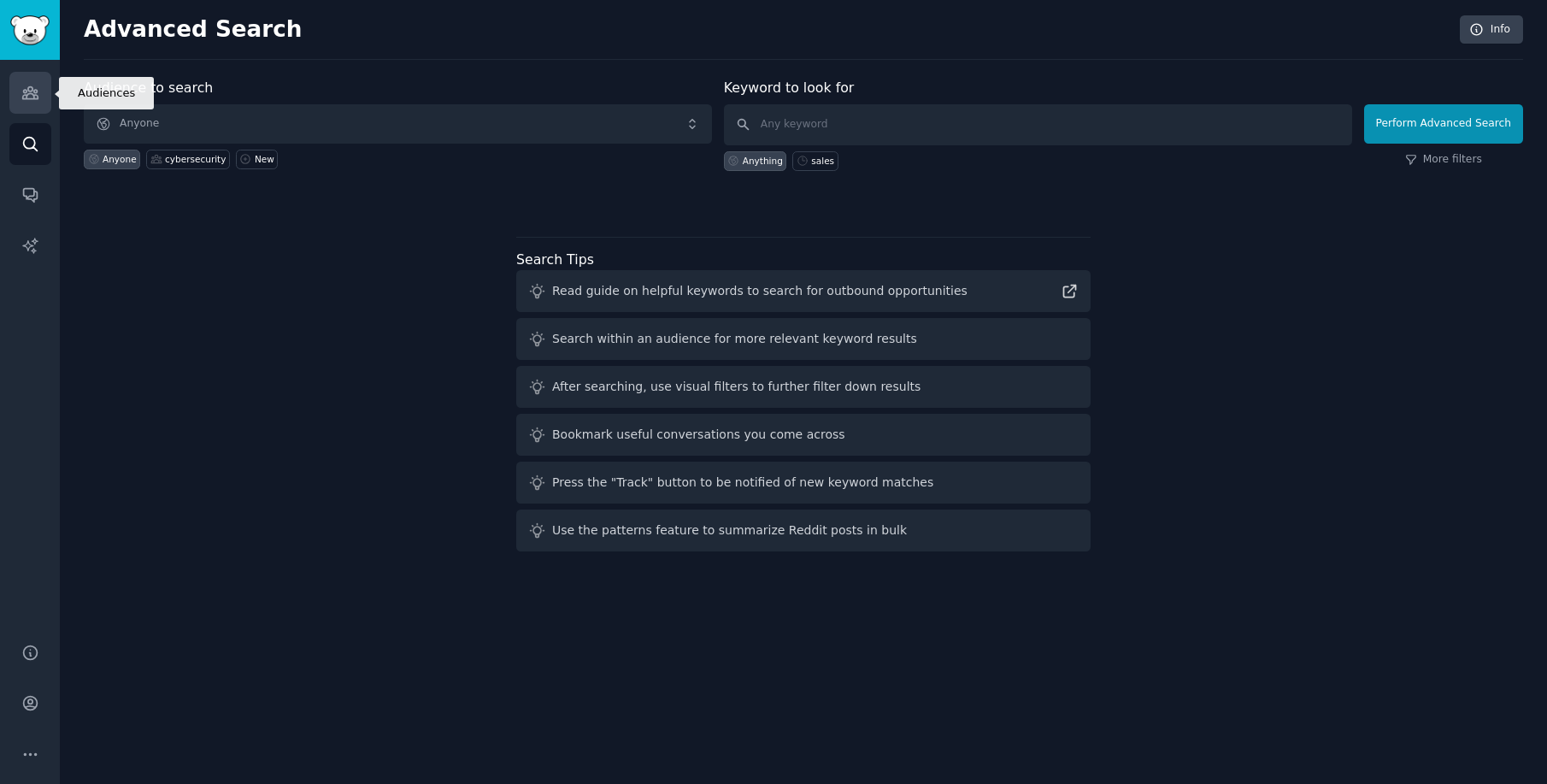
click at [29, 88] on icon "Sidebar" at bounding box center [29, 93] width 16 height 12
